Goal: Task Accomplishment & Management: Manage account settings

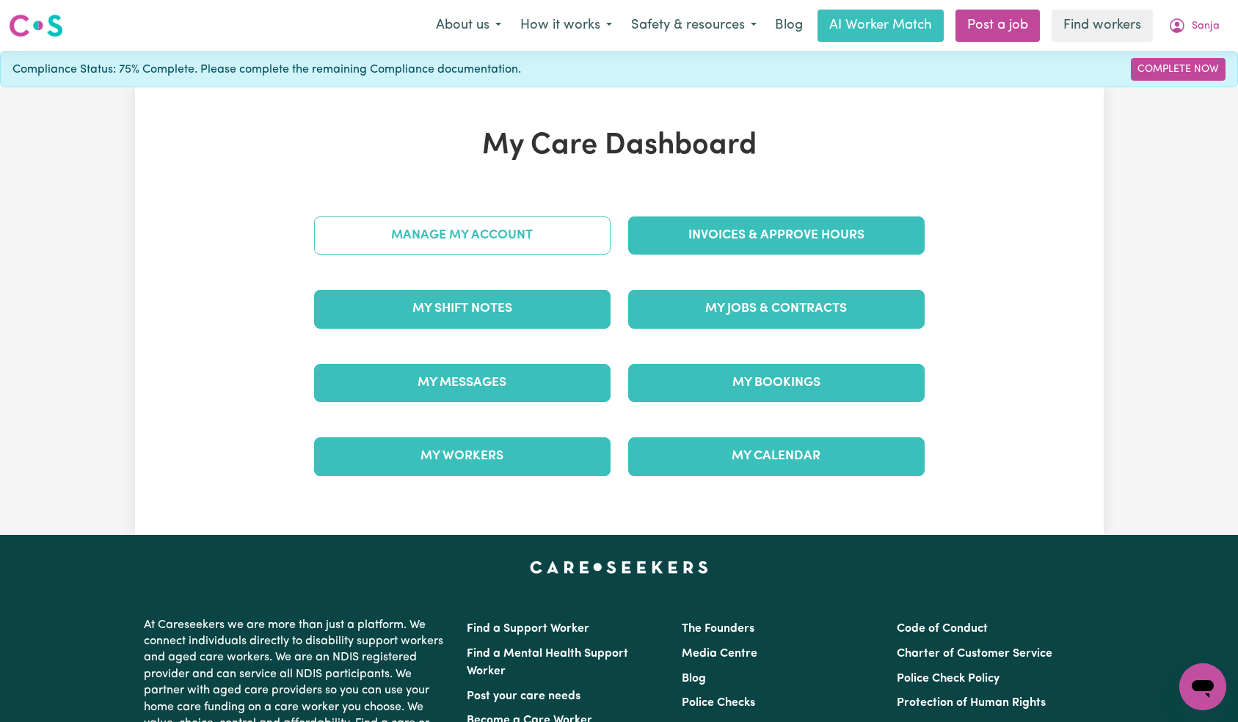
click at [544, 244] on link "Manage My Account" at bounding box center [462, 236] width 297 height 38
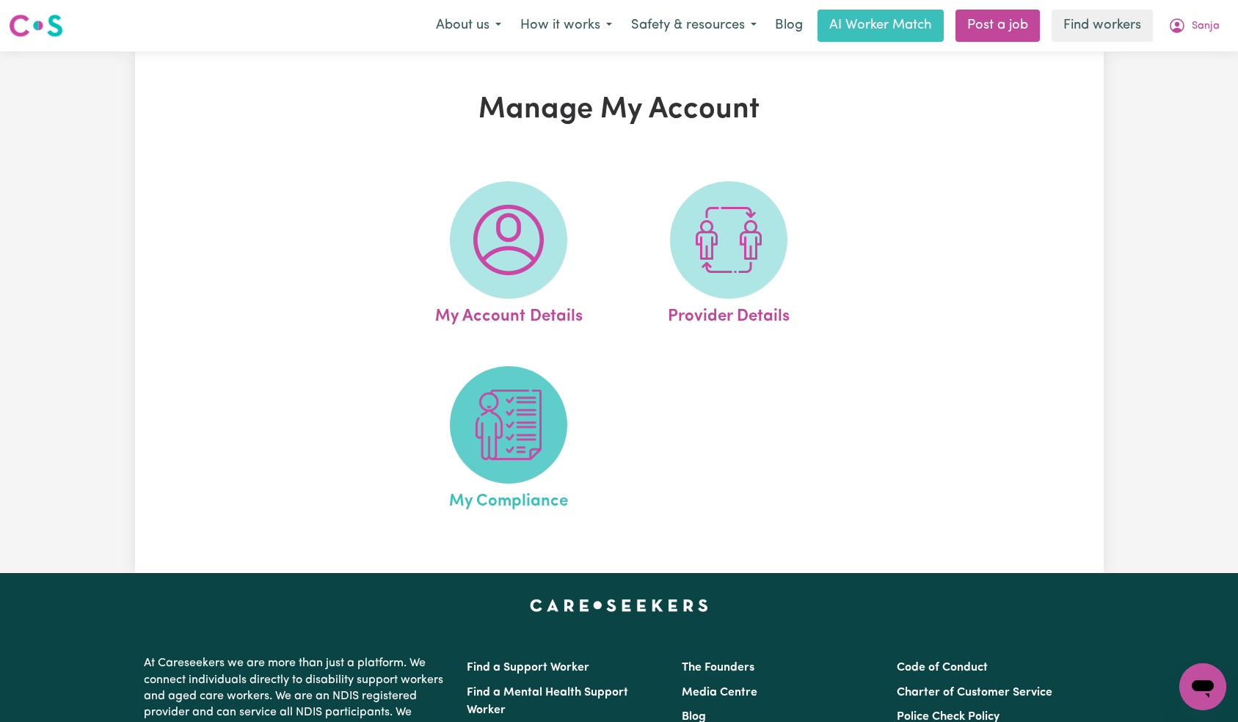
click at [523, 470] on span at bounding box center [508, 424] width 117 height 117
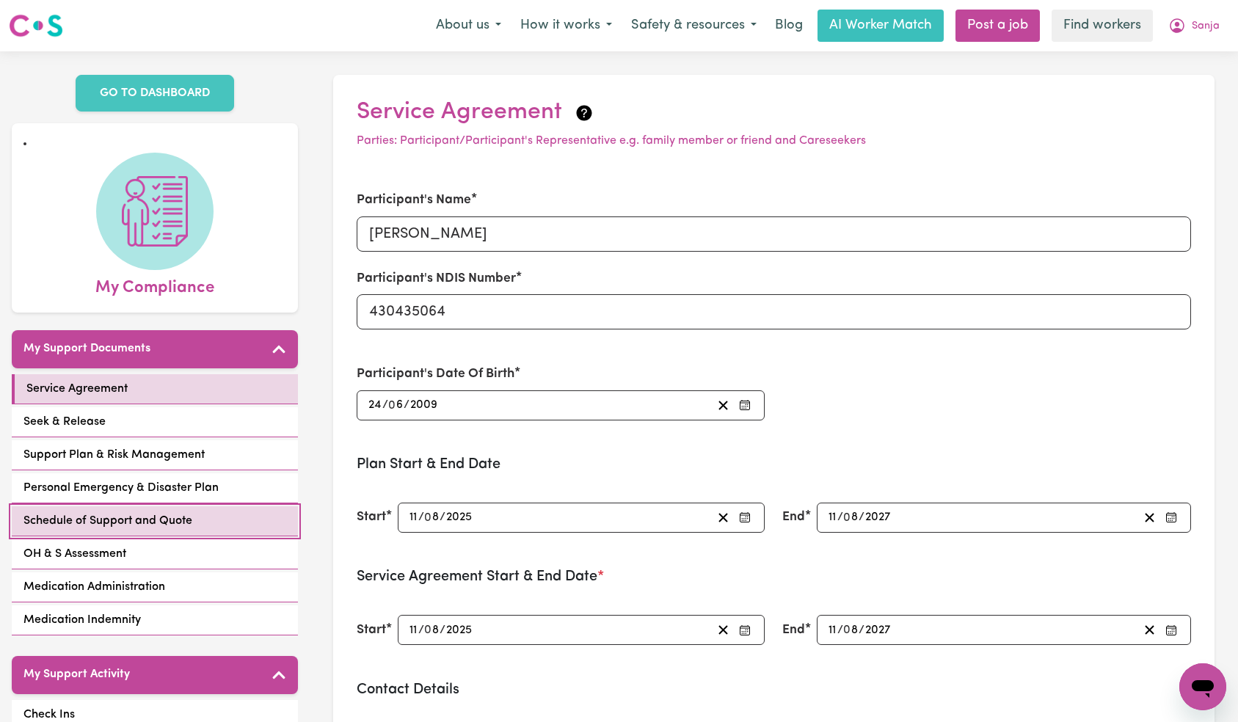
click at [245, 520] on link "Schedule of Support and Quote" at bounding box center [155, 522] width 286 height 30
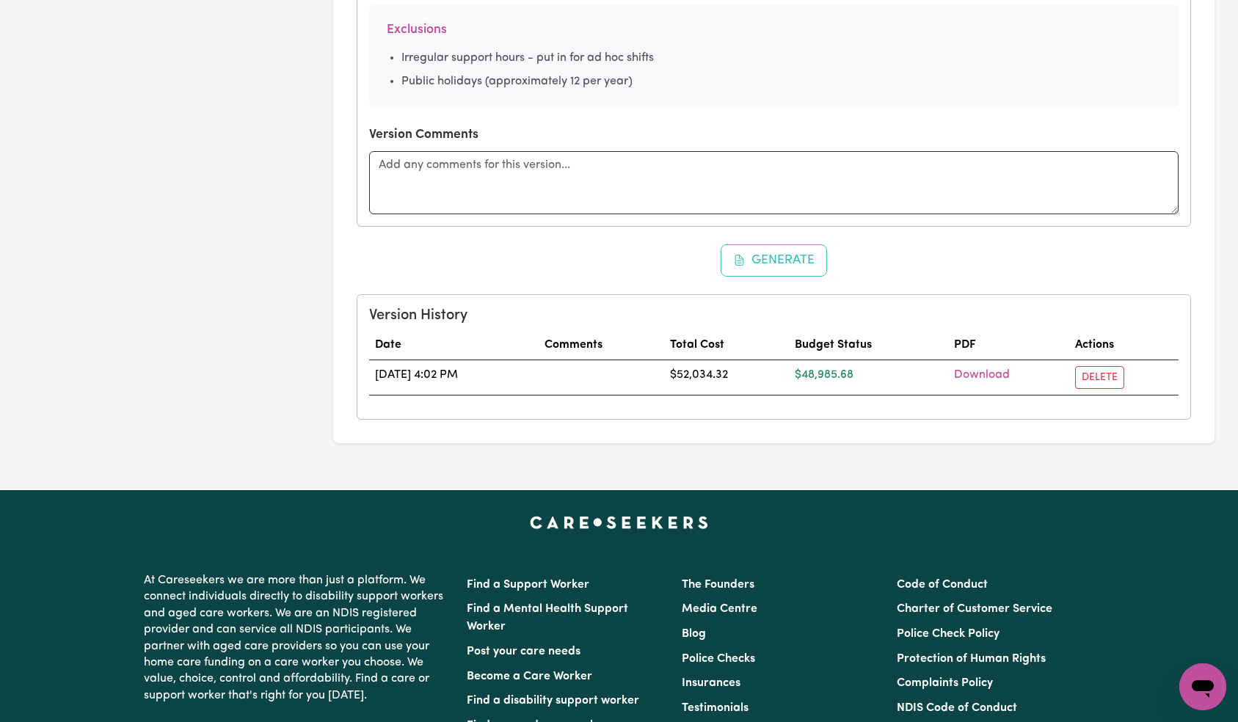
scroll to position [1094, 0]
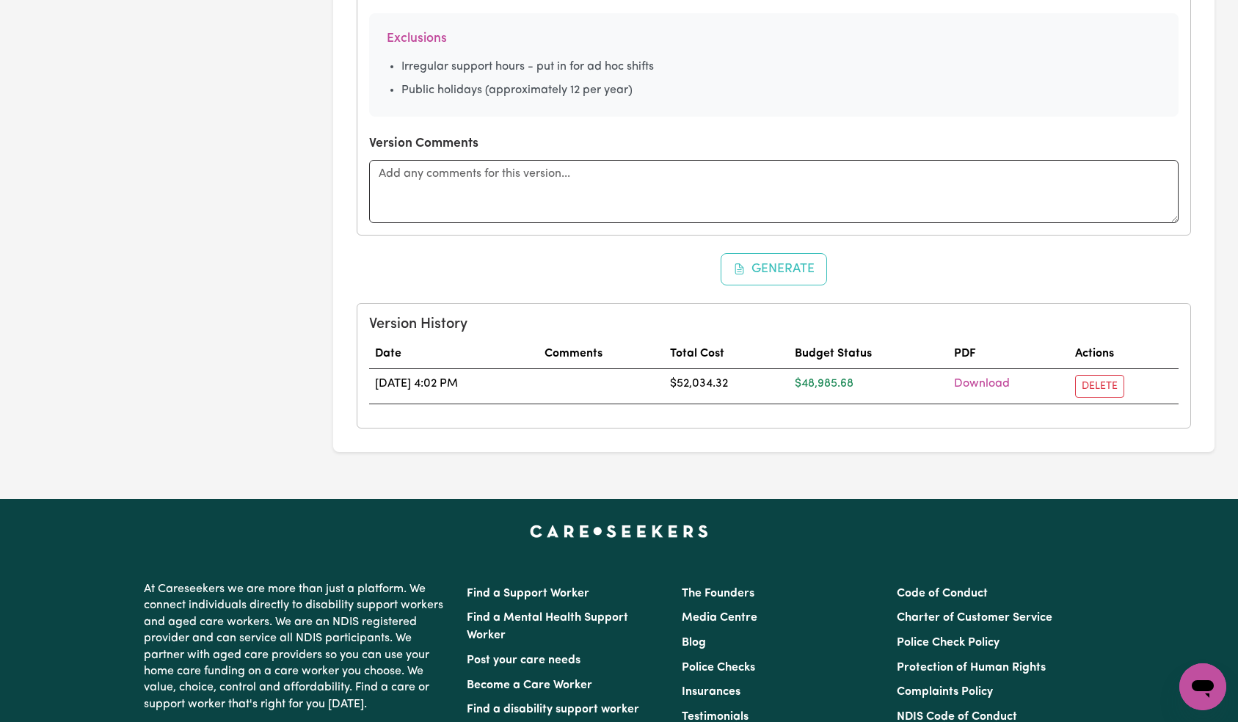
click at [959, 275] on div "Generate" at bounding box center [774, 269] width 835 height 32
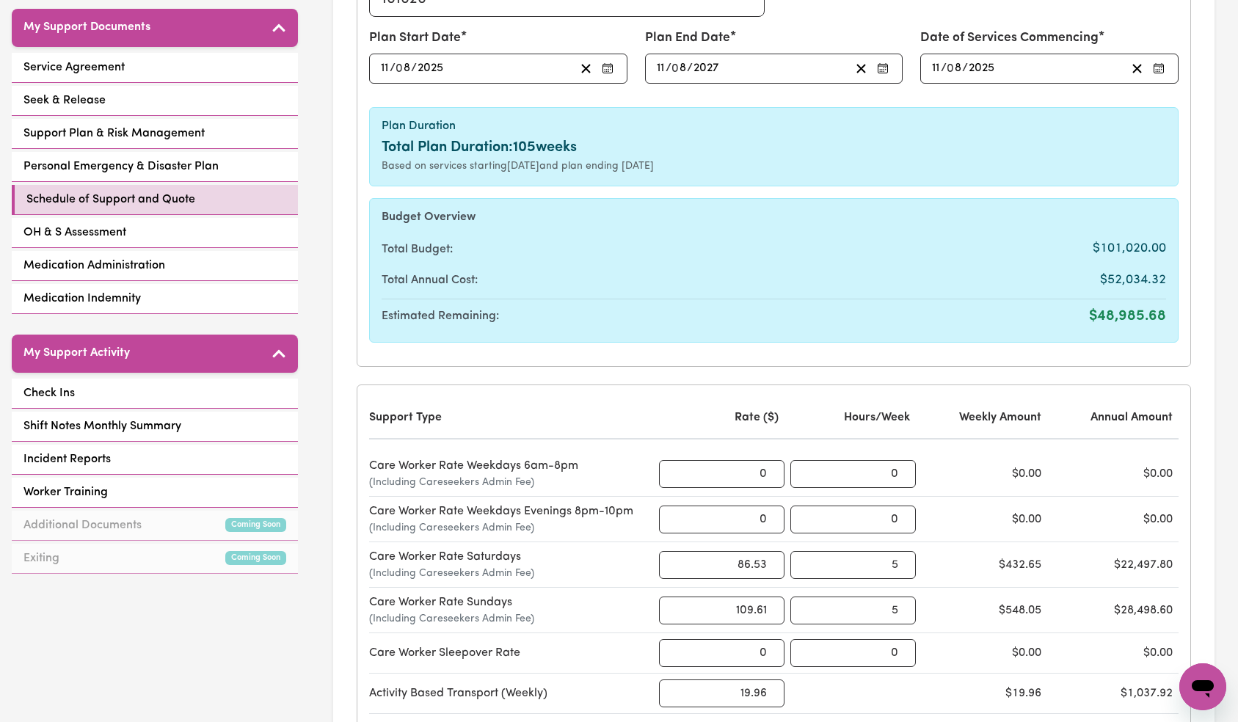
scroll to position [0, 0]
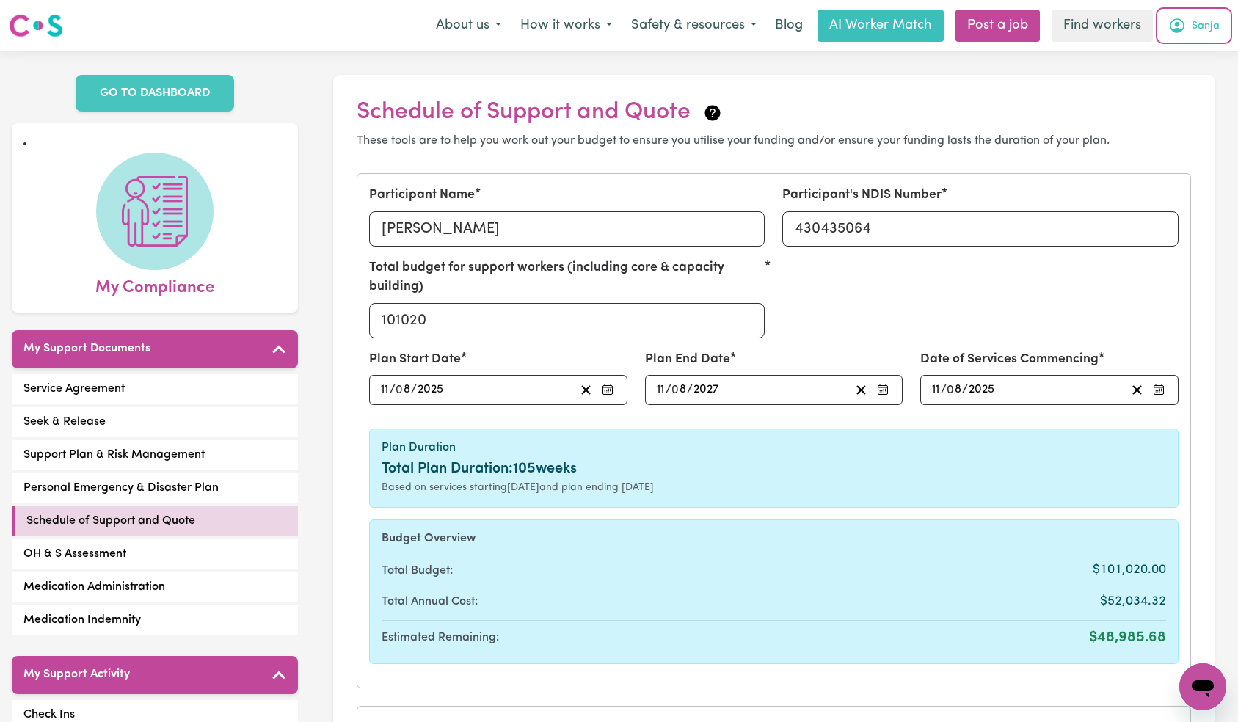
click at [1182, 40] on button "Sanja" at bounding box center [1194, 25] width 70 height 31
click at [1184, 83] on link "Logout" at bounding box center [1171, 84] width 116 height 28
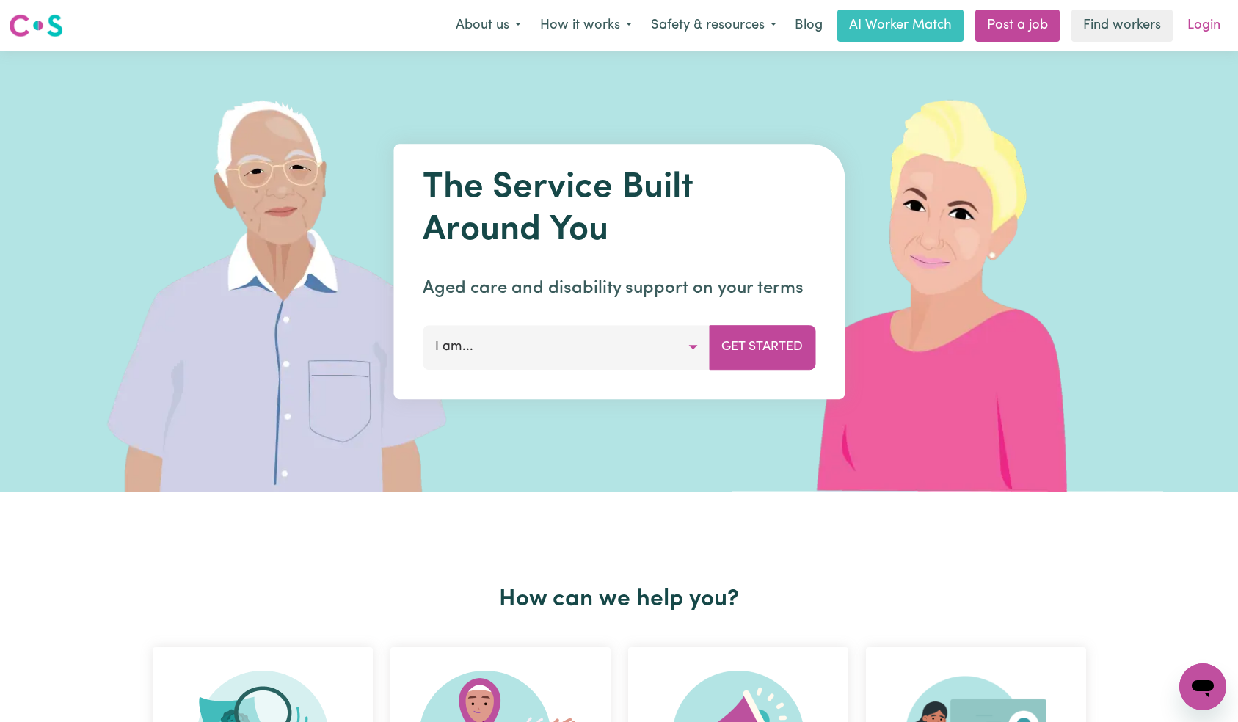
click at [1214, 26] on link "Login" at bounding box center [1204, 26] width 51 height 32
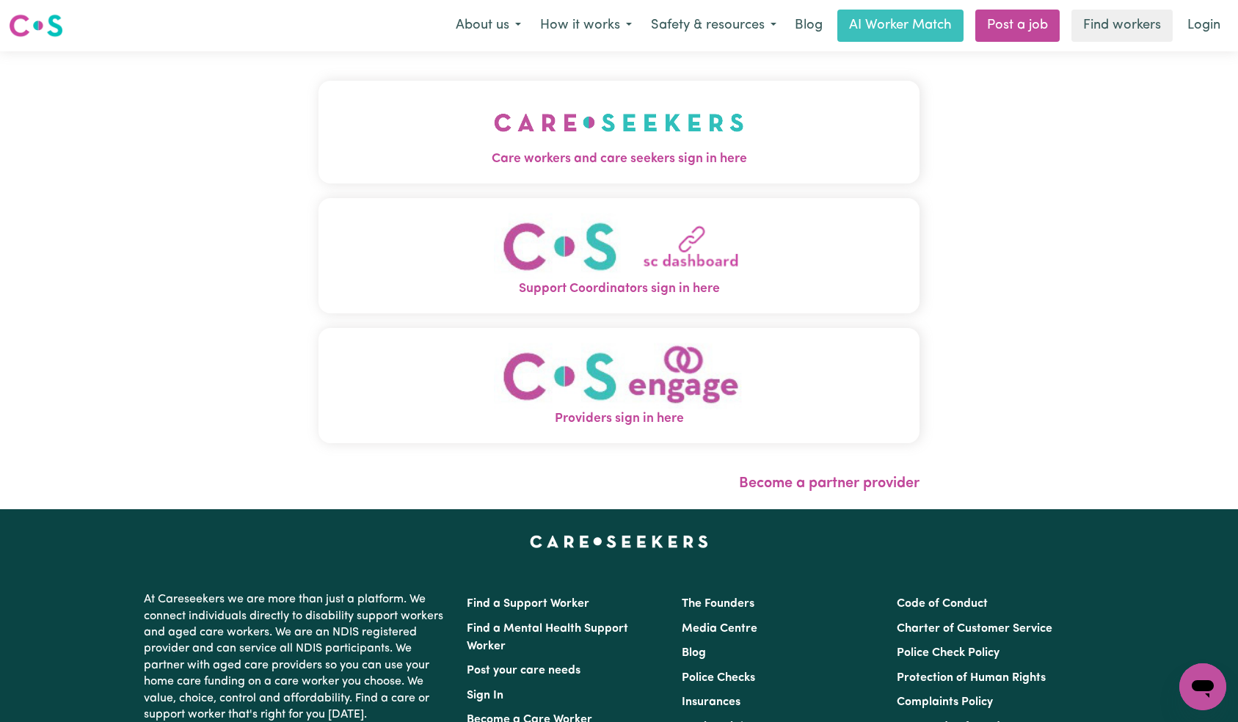
click at [398, 103] on button "Care workers and care seekers sign in here" at bounding box center [620, 132] width 602 height 103
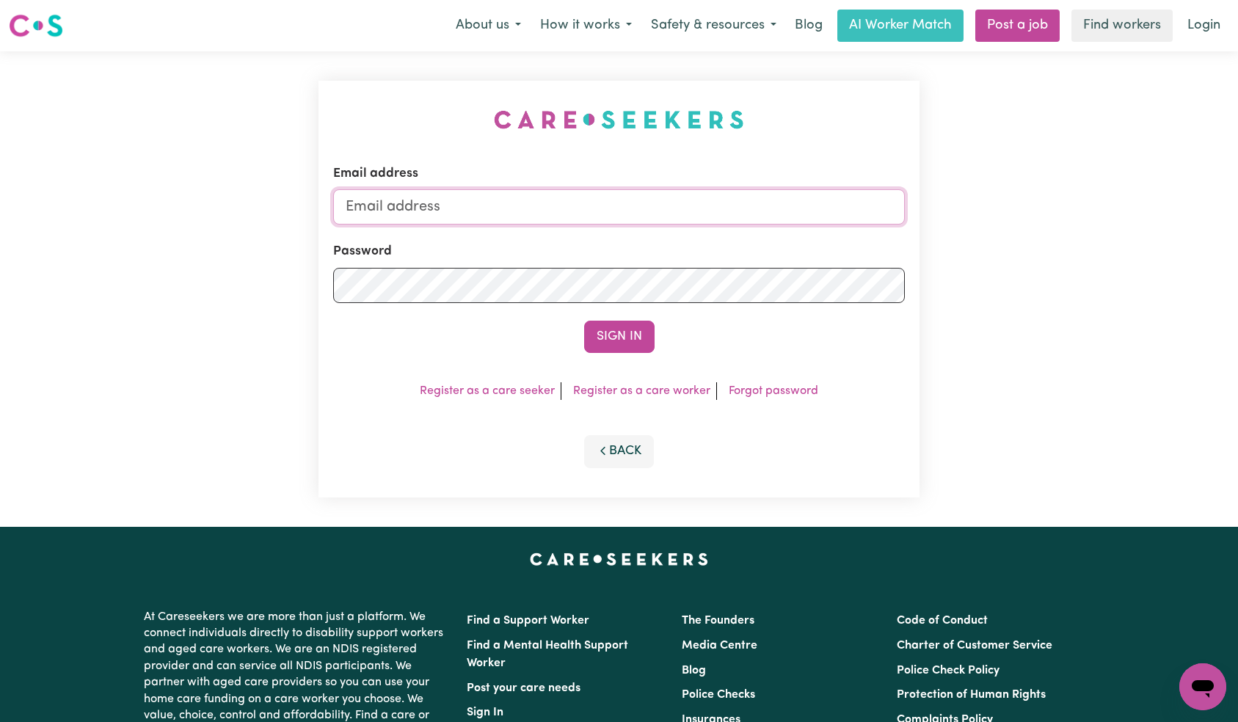
click at [716, 206] on input "Email address" at bounding box center [619, 206] width 573 height 35
type input "[EMAIL_ADDRESS][DOMAIN_NAME]"
drag, startPoint x: 666, startPoint y: 324, endPoint x: 655, endPoint y: 327, distance: 11.4
click at [666, 323] on div "Sign In" at bounding box center [619, 337] width 573 height 32
click at [628, 334] on button "Sign In" at bounding box center [619, 337] width 70 height 32
